Goal: Task Accomplishment & Management: Manage account settings

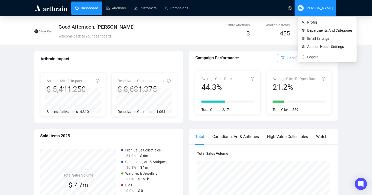
click at [318, 14] on span "TM [PERSON_NAME]" at bounding box center [315, 8] width 35 height 16
click at [307, 56] on span "Logout" at bounding box center [329, 57] width 45 height 6
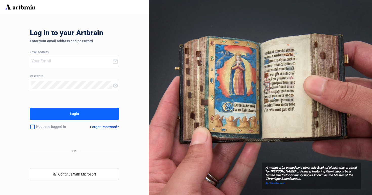
type input "[EMAIL_ADDRESS][DOMAIN_NAME]"
click at [71, 64] on input "[EMAIL_ADDRESS][DOMAIN_NAME]" at bounding box center [71, 61] width 81 height 8
type input "[PERSON_NAME][EMAIL_ADDRESS][DOMAIN_NAME]"
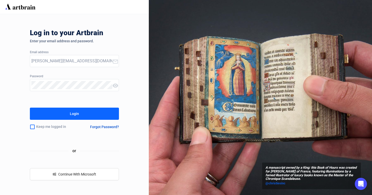
click at [29, 97] on div "Log in to your Artbrain Enter your email address and password. Email address [E…" at bounding box center [74, 104] width 149 height 181
click at [62, 113] on button "Login" at bounding box center [74, 114] width 89 height 12
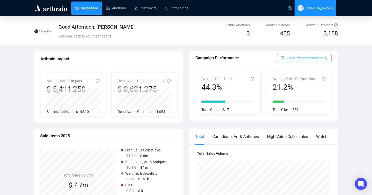
click at [323, 9] on span "[PERSON_NAME]" at bounding box center [319, 8] width 27 height 4
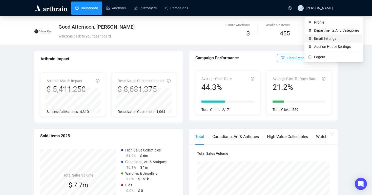
click at [326, 39] on span "Email Settings" at bounding box center [336, 39] width 45 height 6
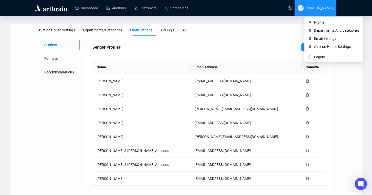
click at [318, 15] on span "JR [PERSON_NAME]" at bounding box center [315, 8] width 35 height 16
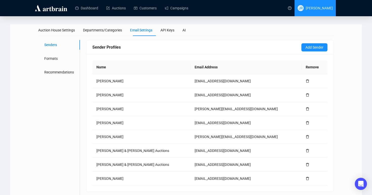
click at [314, 4] on span "JR [PERSON_NAME]" at bounding box center [315, 8] width 35 height 16
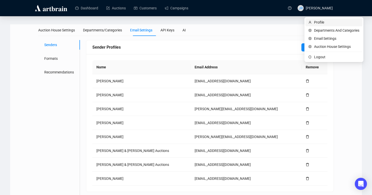
click at [320, 21] on span "Profile" at bounding box center [336, 22] width 45 height 6
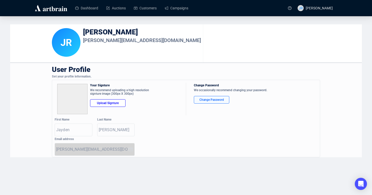
click at [201, 101] on div "Change Password" at bounding box center [211, 99] width 27 height 5
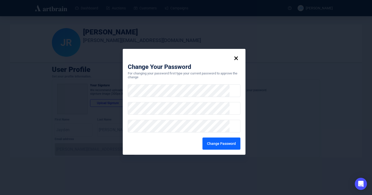
click at [127, 108] on form "Change Your Password For changing your password first type your current passwor…" at bounding box center [184, 102] width 123 height 106
click at [124, 145] on form "Change Your Password For changing your password first type your current passwor…" at bounding box center [184, 102] width 123 height 106
click at [214, 141] on div "Change Password" at bounding box center [221, 143] width 29 height 8
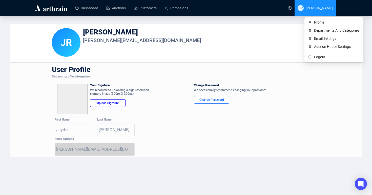
click at [321, 7] on span "[PERSON_NAME]" at bounding box center [319, 8] width 27 height 4
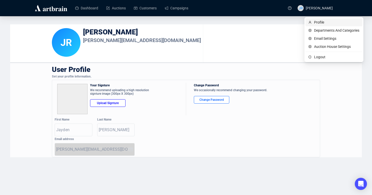
click at [320, 20] on span "Profile" at bounding box center [336, 22] width 45 height 6
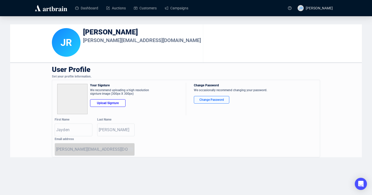
click at [222, 99] on div "Change Password" at bounding box center [211, 99] width 27 height 5
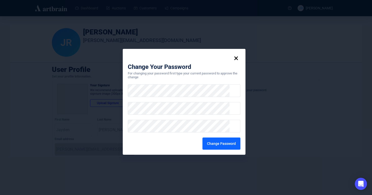
click at [136, 136] on form "Change Your Password For changing your password first type your current passwor…" at bounding box center [184, 102] width 123 height 106
click at [224, 143] on div "Change Password" at bounding box center [221, 143] width 29 height 8
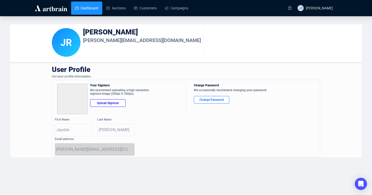
click at [80, 7] on link "Dashboard" at bounding box center [86, 8] width 23 height 13
